Goal: Check status: Check status

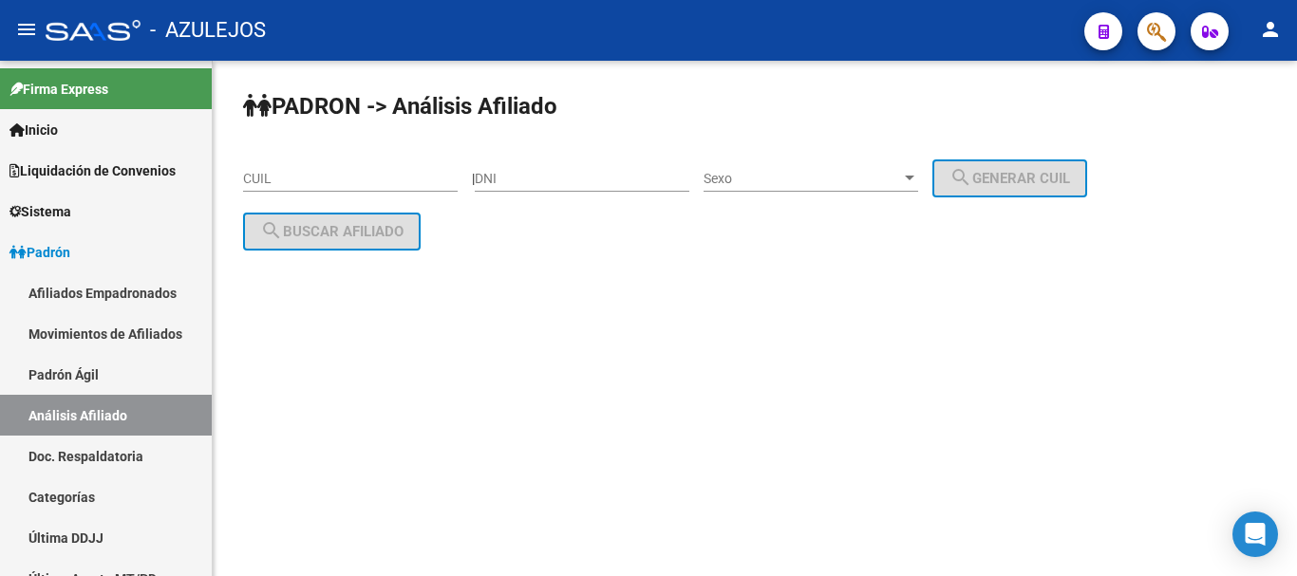
click at [606, 179] on input "DNI" at bounding box center [582, 179] width 215 height 16
paste input "23802612"
type input "23802612"
click at [762, 167] on div "Sexo Sexo" at bounding box center [810, 173] width 215 height 38
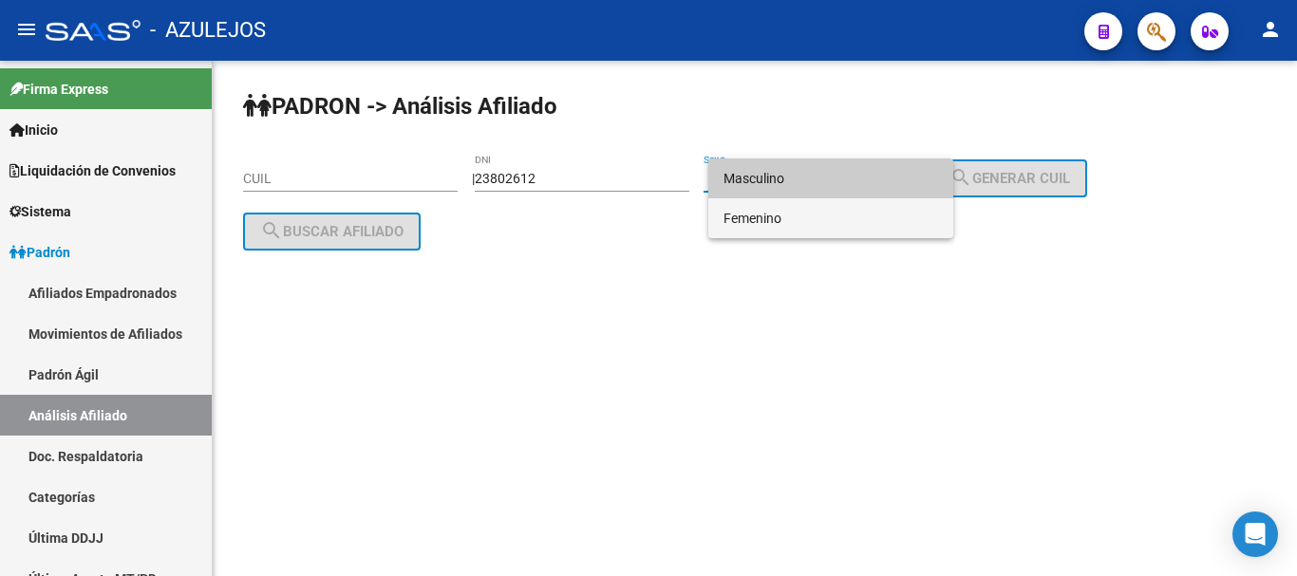
click at [765, 222] on span "Femenino" at bounding box center [830, 218] width 215 height 40
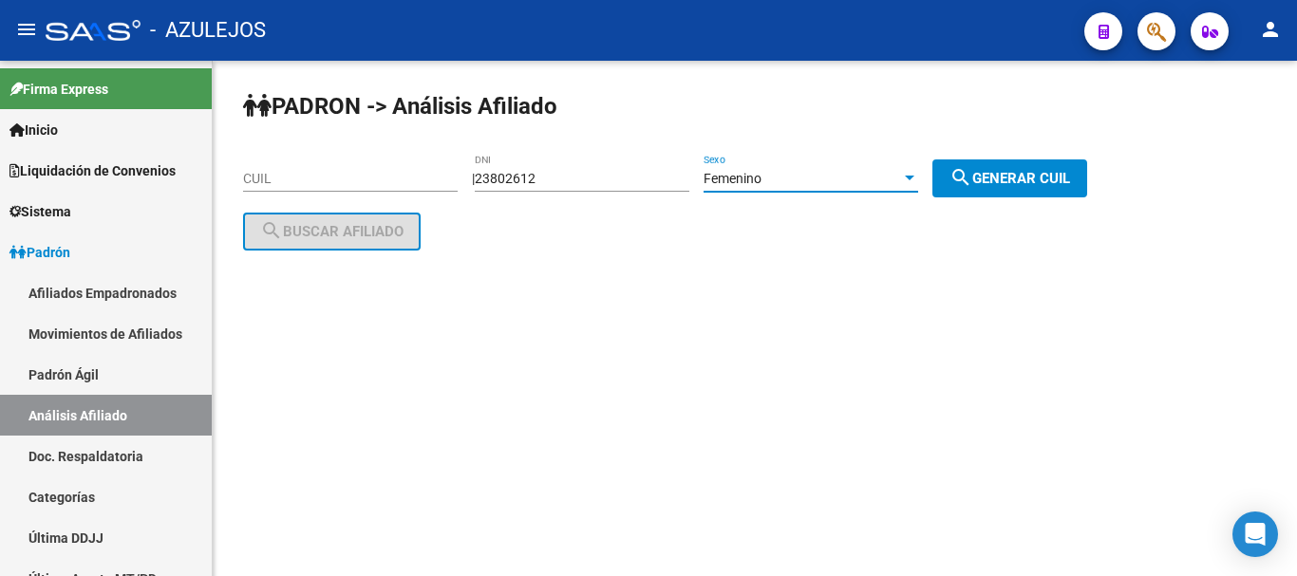
click at [901, 177] on div "Femenino" at bounding box center [801, 179] width 197 height 16
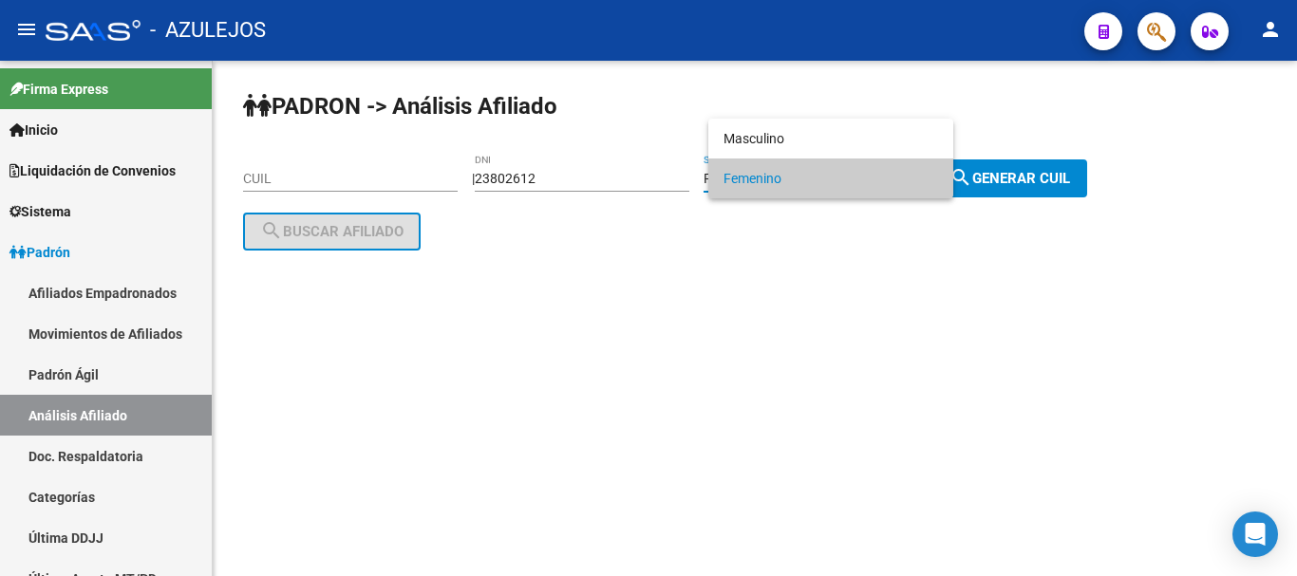
click at [1011, 177] on div at bounding box center [648, 288] width 1297 height 576
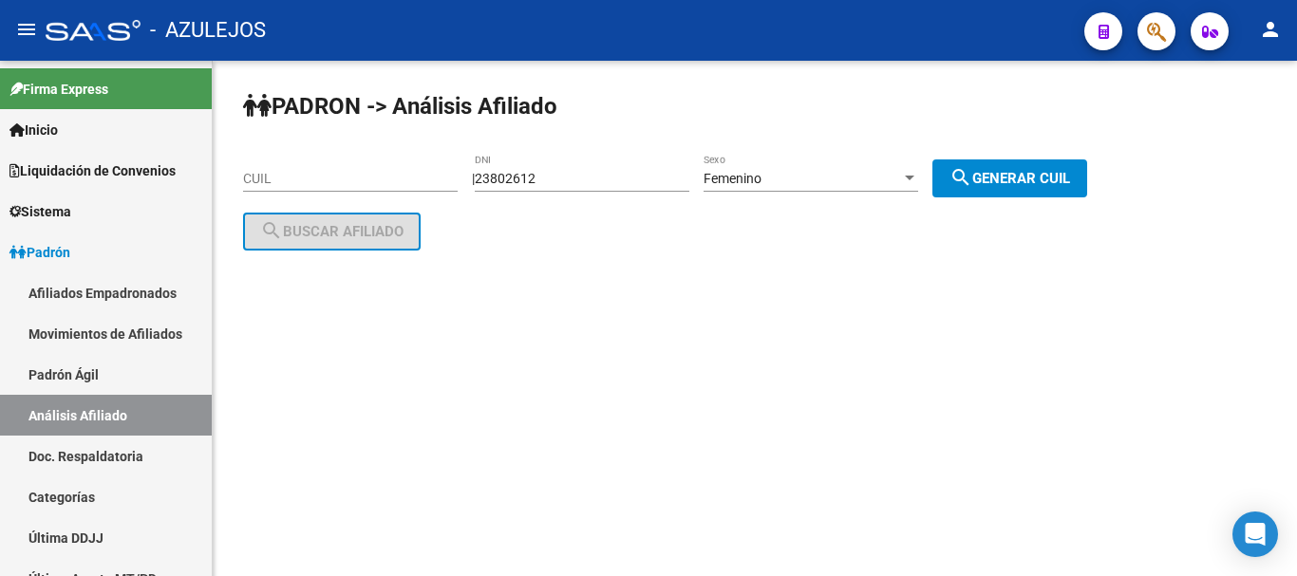
click at [1011, 171] on span "search Generar CUIL" at bounding box center [1009, 178] width 121 height 17
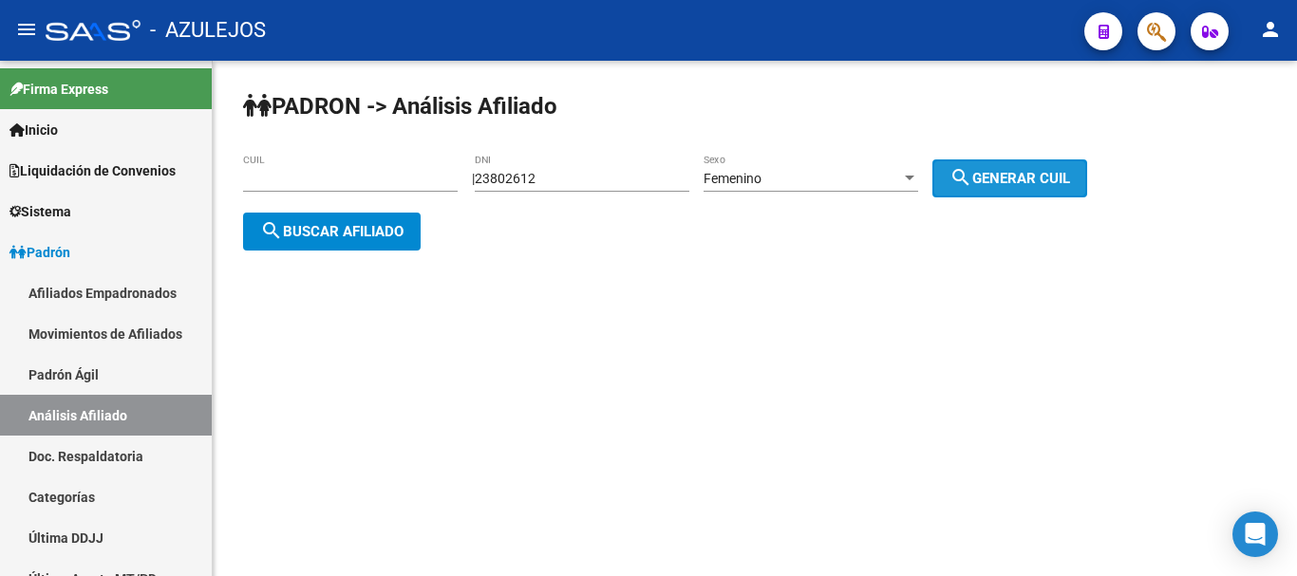
type input "27-23802612-7"
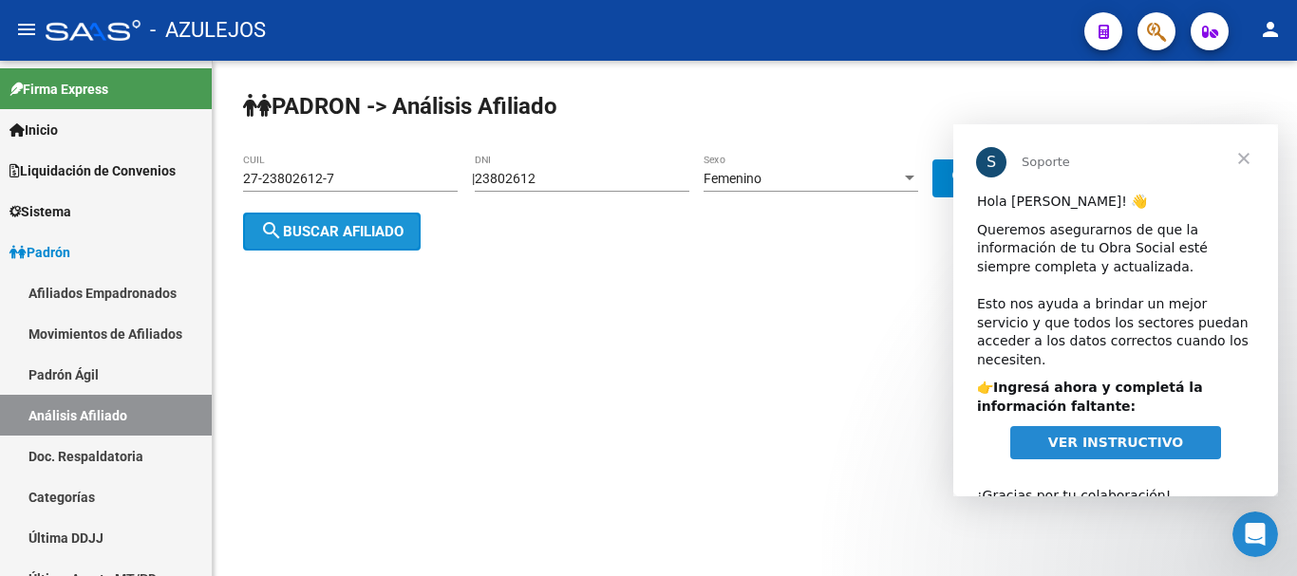
click at [371, 233] on span "search Buscar afiliado" at bounding box center [331, 231] width 143 height 17
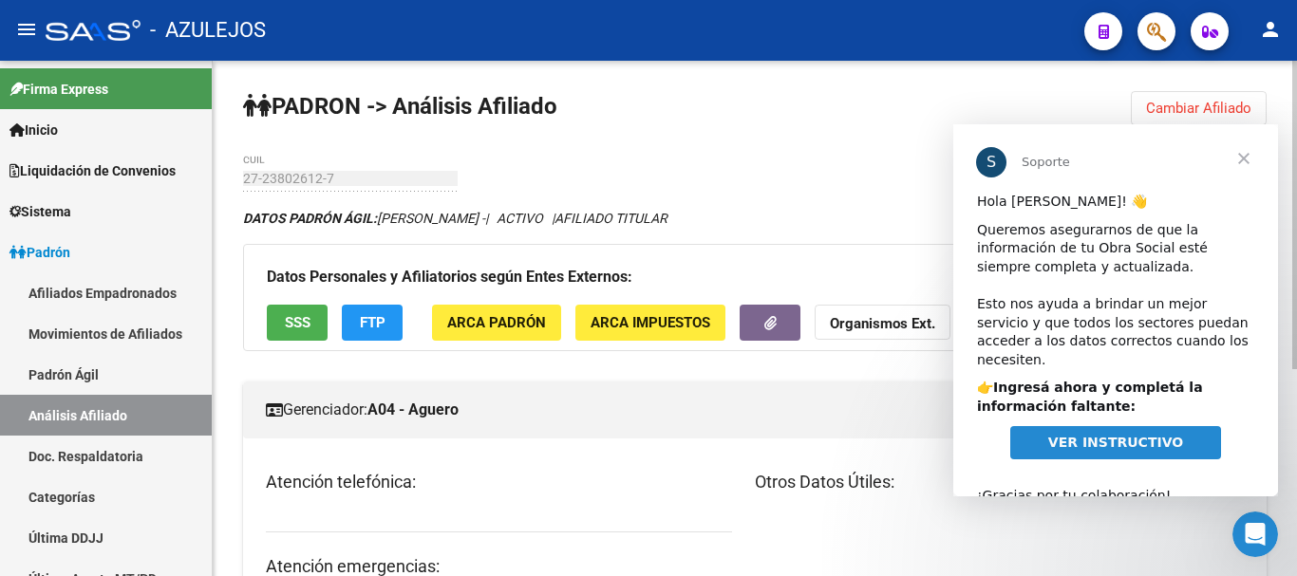
click at [1238, 158] on span "Cerrar" at bounding box center [1243, 158] width 68 height 68
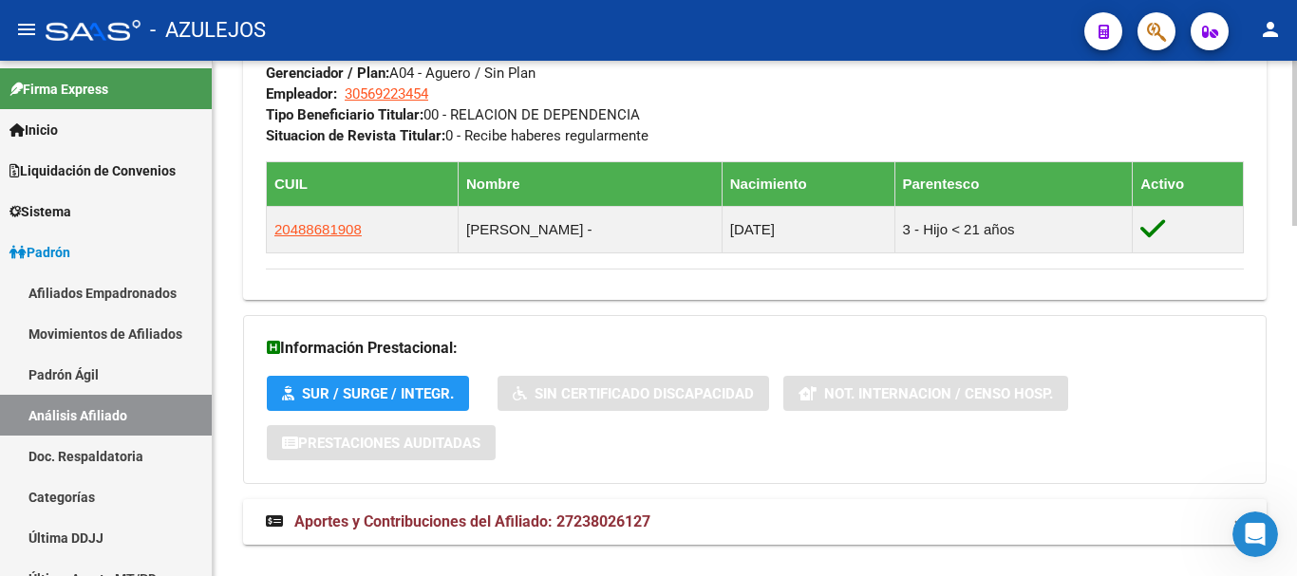
scroll to position [1091, 0]
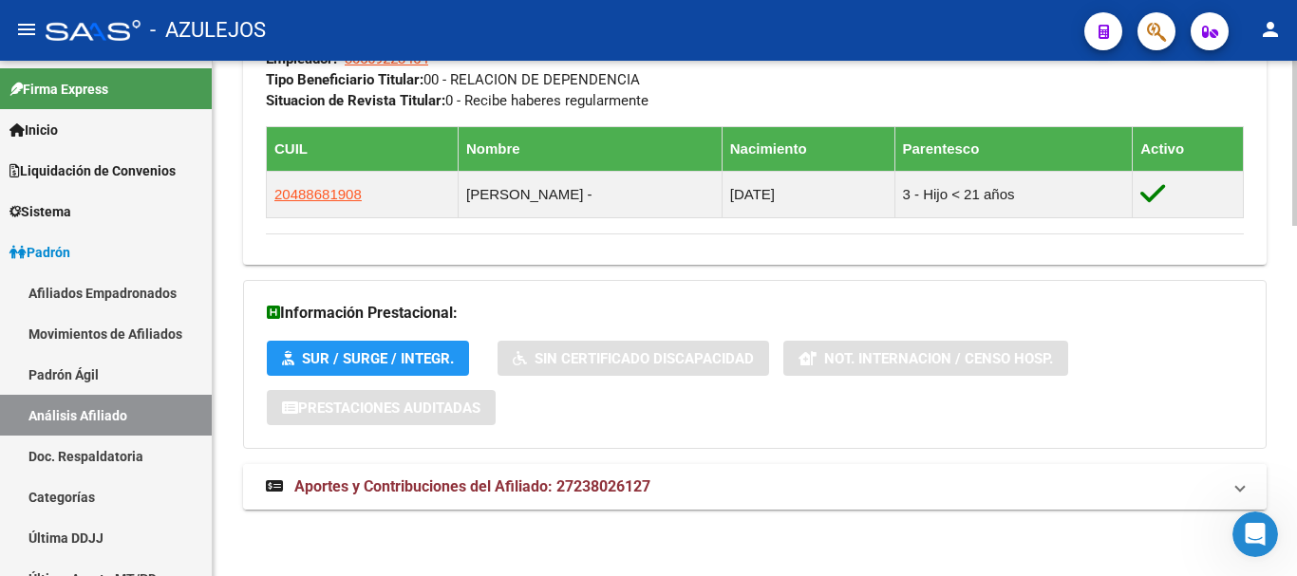
click at [383, 492] on span "Aportes y Contribuciones del Afiliado: 27238026127" at bounding box center [472, 486] width 356 height 18
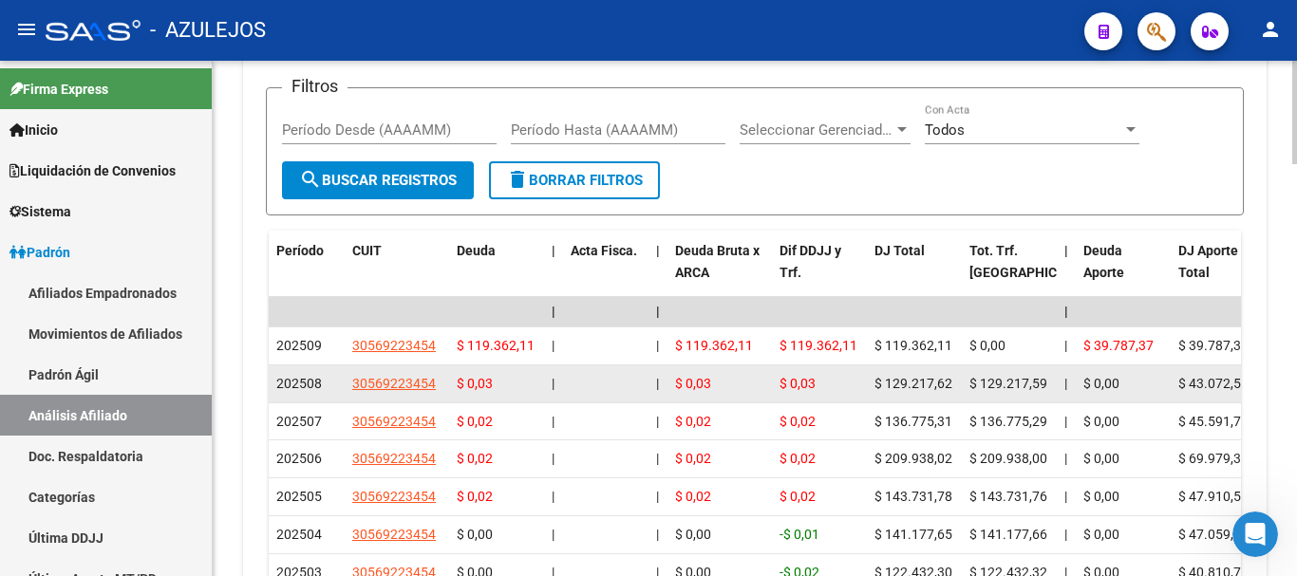
scroll to position [1755, 0]
